Goal: Navigation & Orientation: Find specific page/section

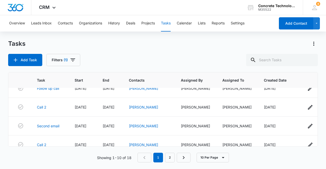
scroll to position [134, 0]
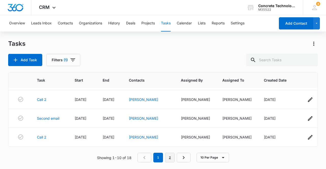
click at [171, 158] on link "2" at bounding box center [170, 158] width 10 height 10
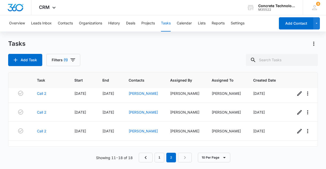
scroll to position [0, 0]
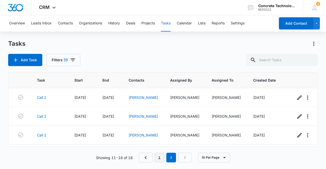
click at [160, 158] on link "1" at bounding box center [159, 158] width 10 height 10
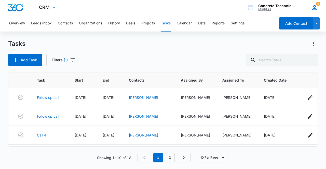
click at [315, 9] on icon at bounding box center [314, 7] width 5 height 5
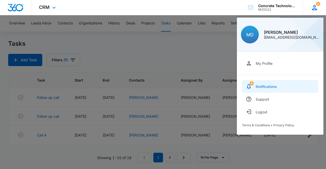
click at [293, 87] on link "8 Notifications" at bounding box center [280, 86] width 76 height 13
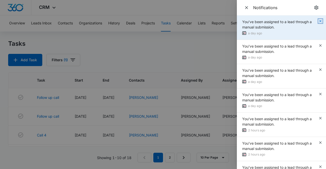
click at [318, 22] on icon "button" at bounding box center [320, 21] width 4 height 4
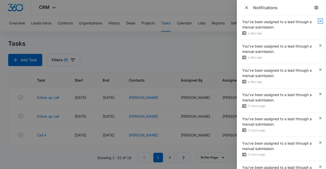
click at [318, 22] on icon "button" at bounding box center [320, 21] width 4 height 4
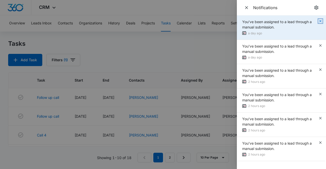
click at [320, 21] on icon "button" at bounding box center [320, 21] width 2 height 2
click at [320, 20] on icon "button" at bounding box center [320, 21] width 4 height 4
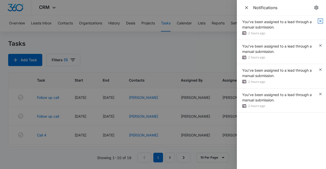
click at [320, 20] on icon "button" at bounding box center [320, 21] width 4 height 4
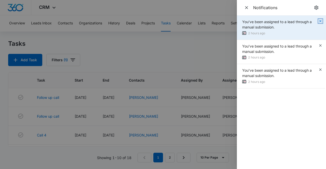
click at [320, 22] on icon "button" at bounding box center [320, 21] width 4 height 4
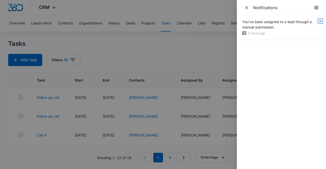
click at [320, 22] on icon "button" at bounding box center [320, 21] width 4 height 4
click at [247, 8] on icon "Close" at bounding box center [246, 7] width 3 height 3
